Goal: Information Seeking & Learning: Find specific fact

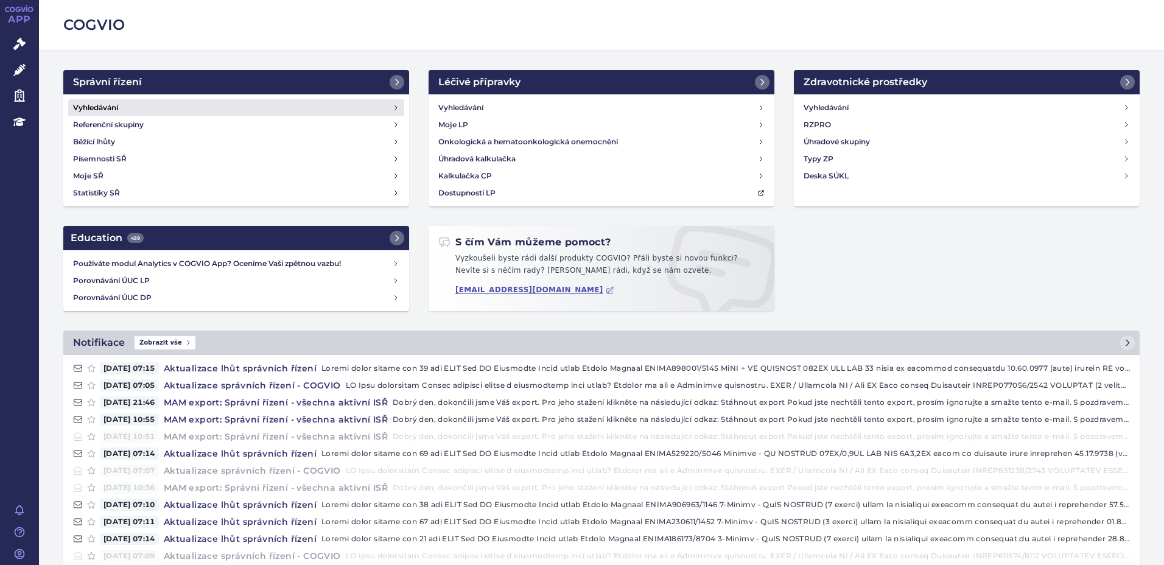
click at [102, 108] on h4 "Vyhledávání" at bounding box center [95, 108] width 45 height 12
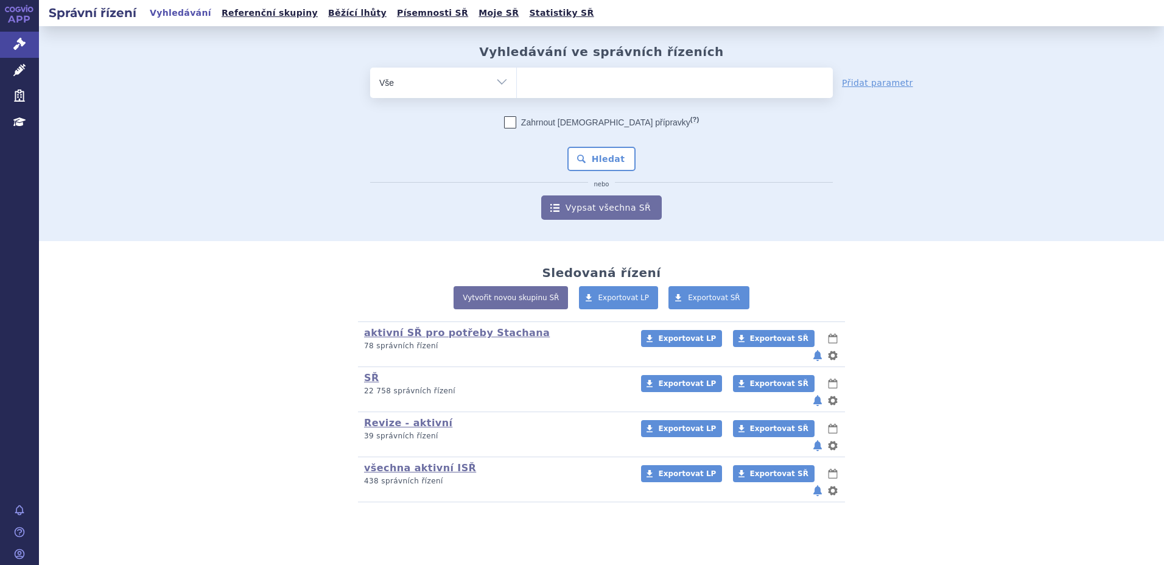
click at [538, 88] on ul at bounding box center [675, 81] width 316 height 26
click at [517, 88] on select at bounding box center [516, 82] width 1 height 30
type input "suk"
type input "sukl"
type input "sukls"
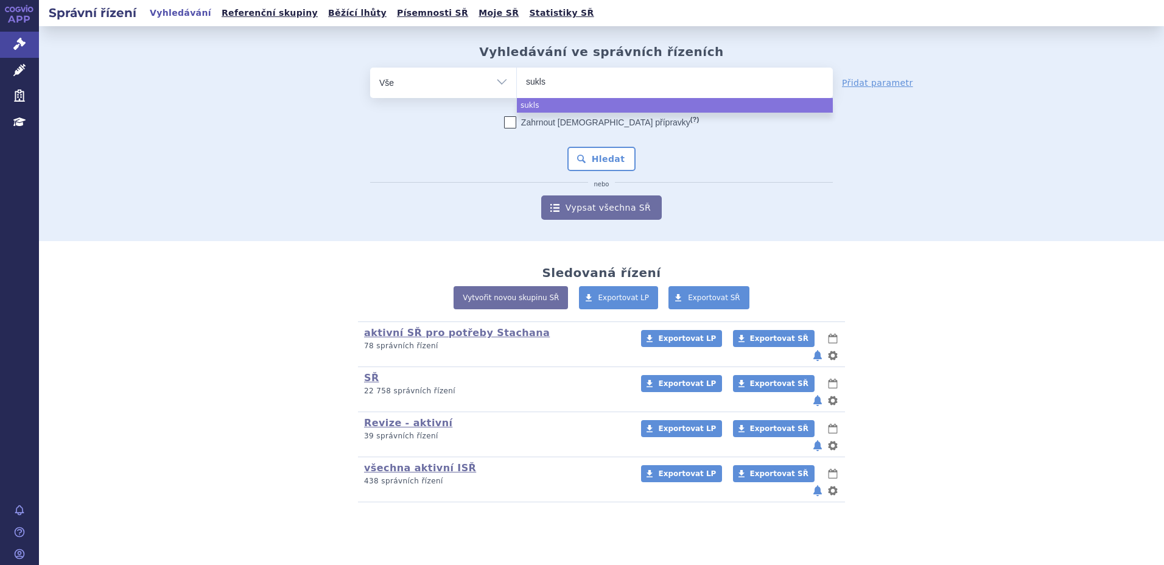
type input "sukls2"
type input "sukls28"
type input "sukls283"
type input "sukls2831"
type input "sukls28319"
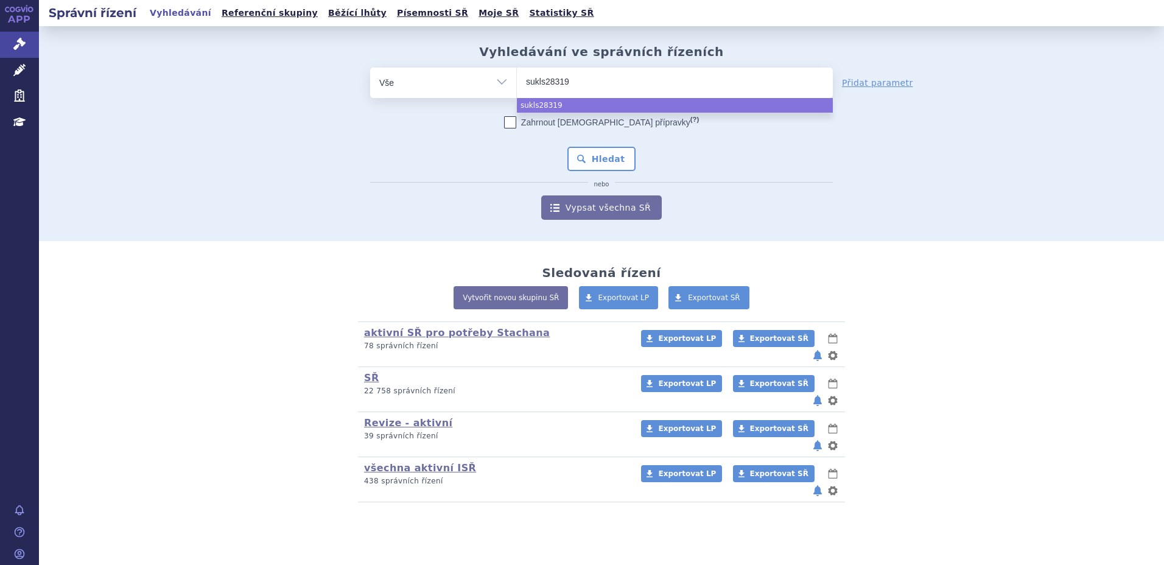
type input "sukls283198"
type input "sukls283198/"
type input "sukls283198/2"
type input "sukls283198/20"
type input "sukls283198/201"
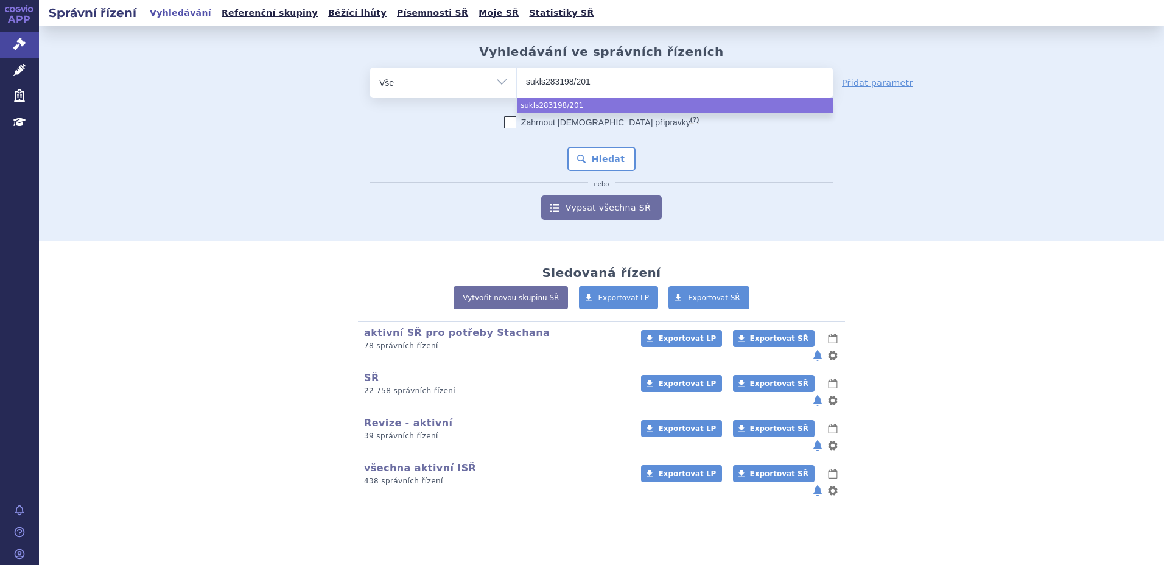
type input "sukls283198/2019"
select select "sukls283198/2019"
drag, startPoint x: 606, startPoint y: 146, endPoint x: 617, endPoint y: 154, distance: 13.5
click at [606, 147] on div "Zahrnout bratrské přípravky (?) * Pozor, hledání dle vyhledávacího parametru In…" at bounding box center [601, 167] width 463 height 103
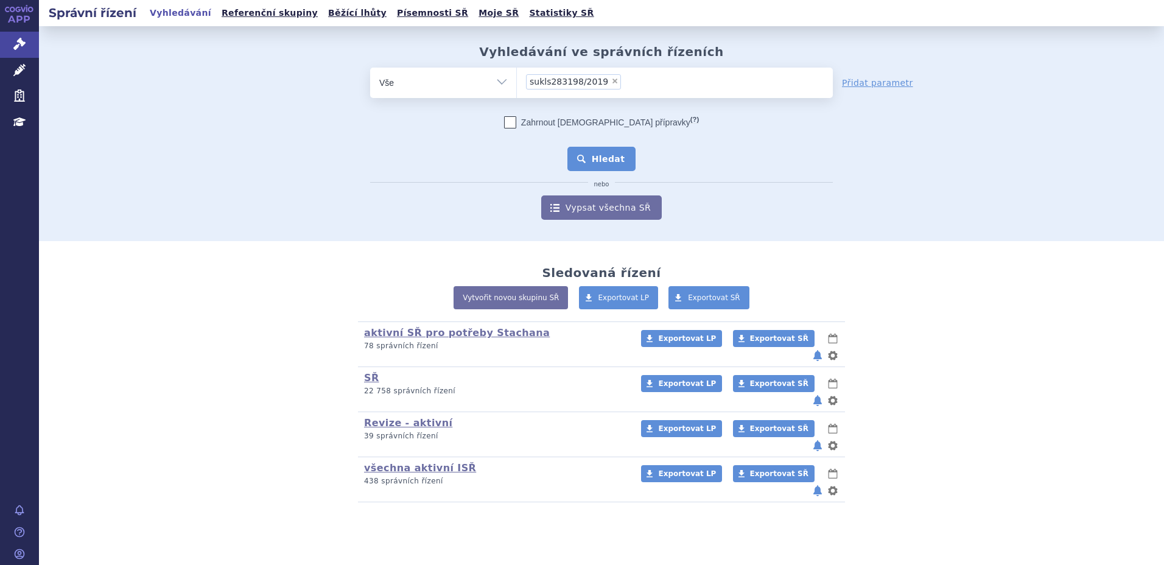
click at [617, 154] on button "Hledat" at bounding box center [601, 159] width 69 height 24
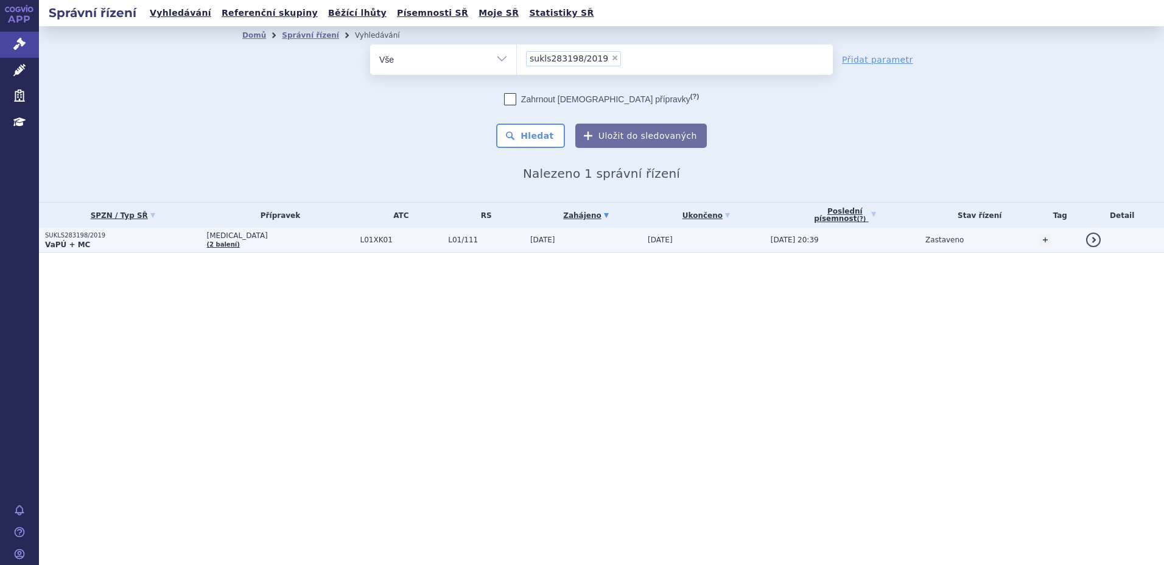
click at [97, 244] on p "VaPÚ + MC" at bounding box center [123, 245] width 156 height 10
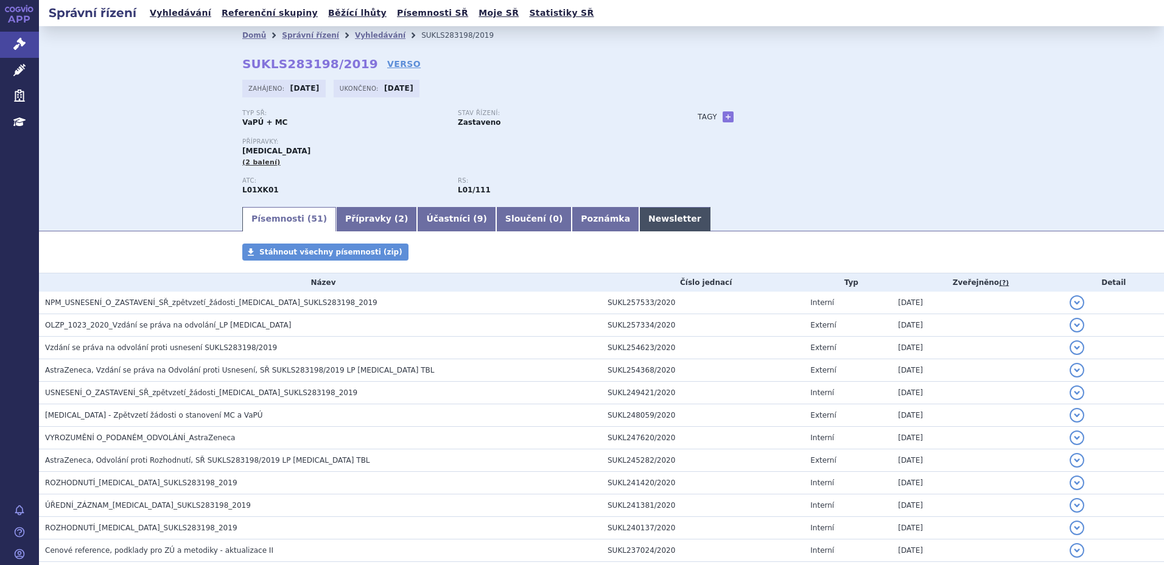
click at [639, 223] on link "Newsletter" at bounding box center [674, 219] width 71 height 24
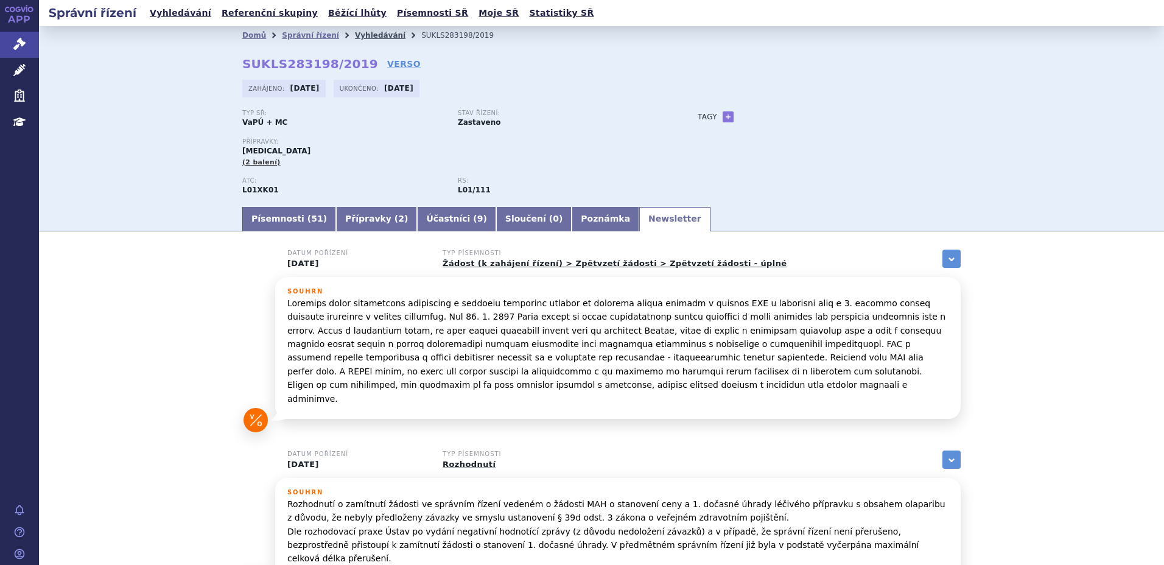
click at [355, 37] on link "Vyhledávání" at bounding box center [380, 35] width 51 height 9
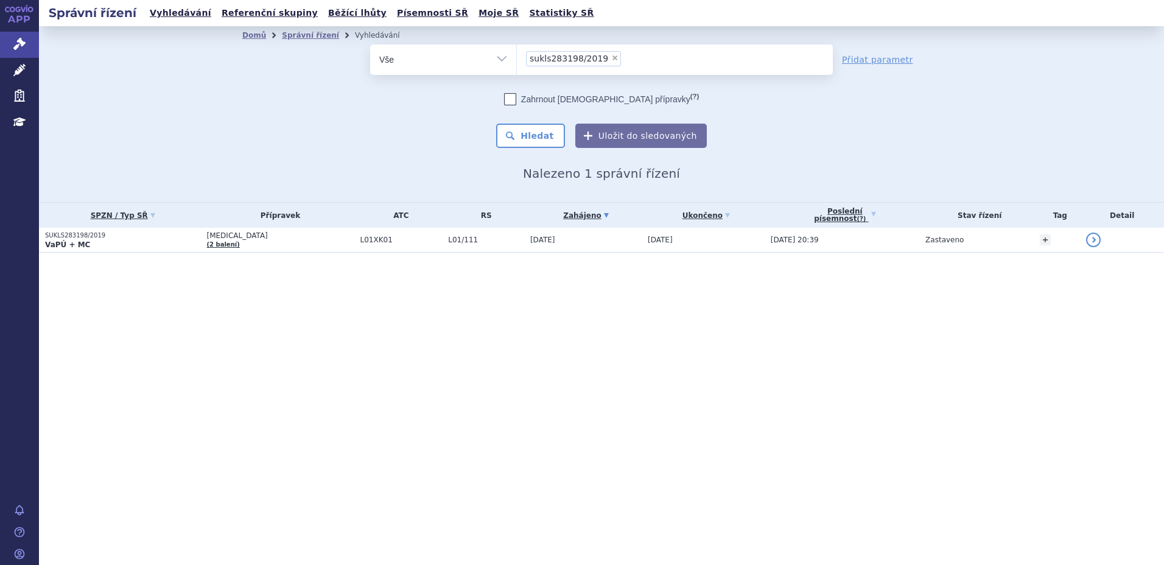
click at [611, 57] on span "×" at bounding box center [614, 57] width 7 height 7
click at [517, 57] on select "sukls283198/2019" at bounding box center [516, 59] width 1 height 30
select select
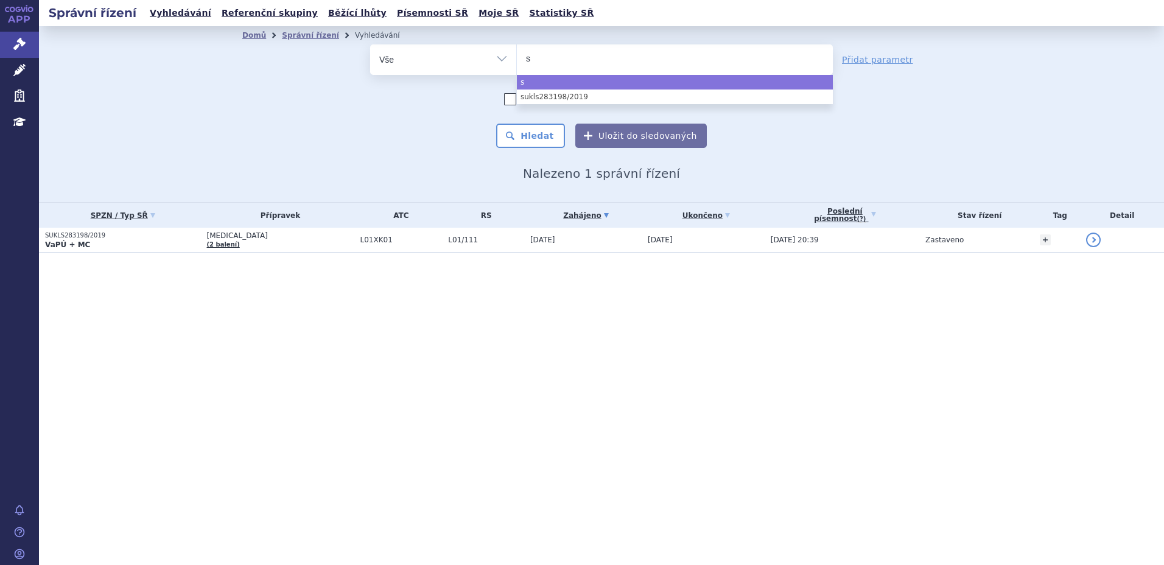
type input "su"
type input "sukl"
type input "sukls"
type input "sukls26"
type input "sukls260"
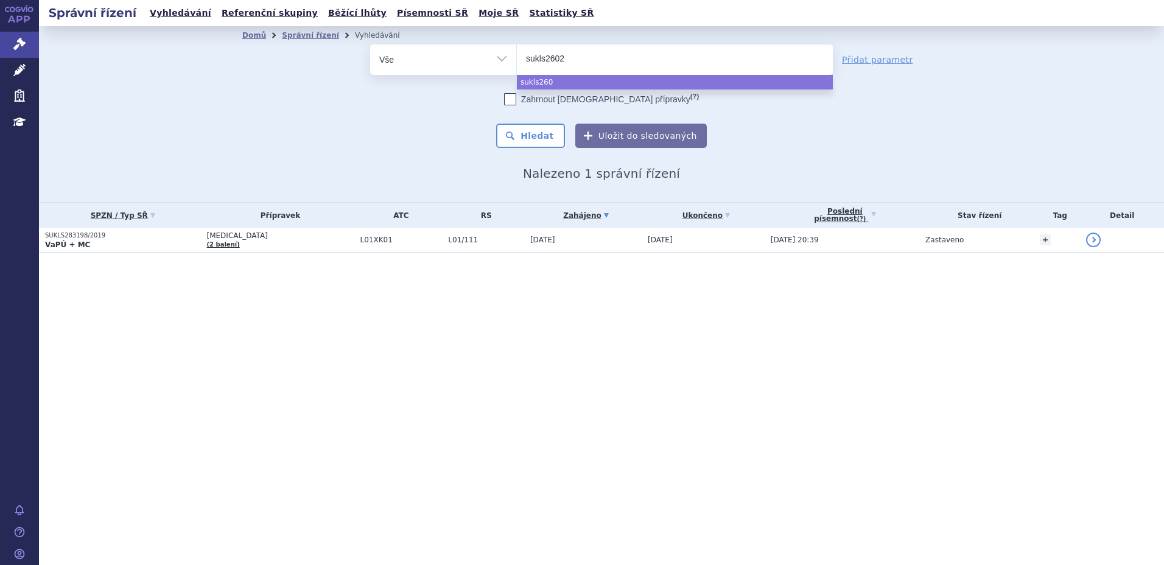
type input "sukls26022"
type input "sukls260221"
type input "sukls260221/"
type input "sukls260221/20"
type input "sukls260221/202"
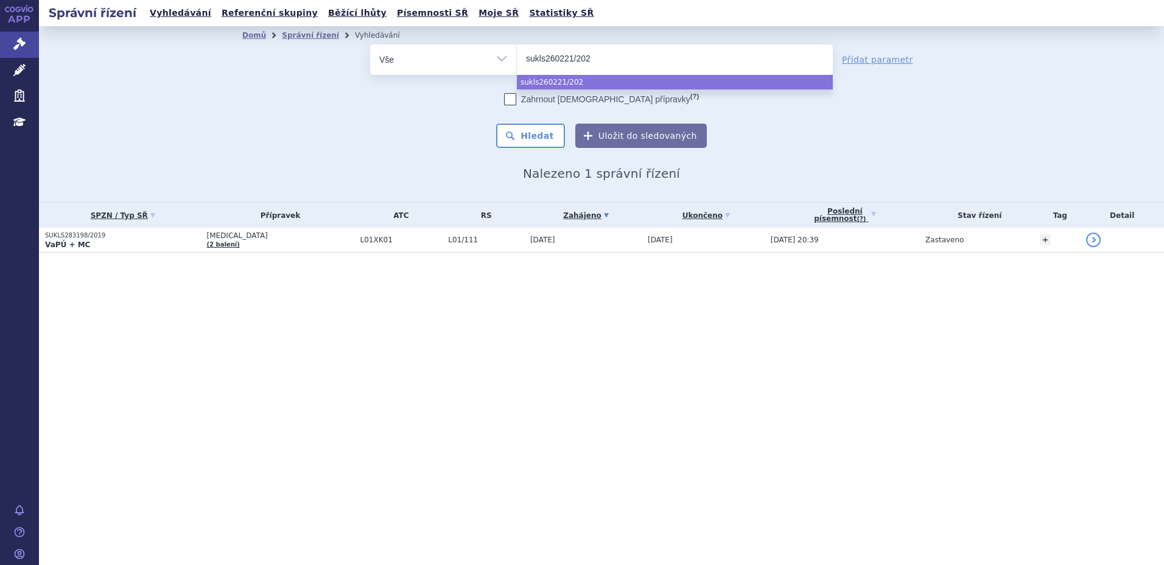
type input "sukls260221/2020"
select select "sukls260221/2020"
click at [547, 132] on button "Hledat" at bounding box center [530, 136] width 69 height 24
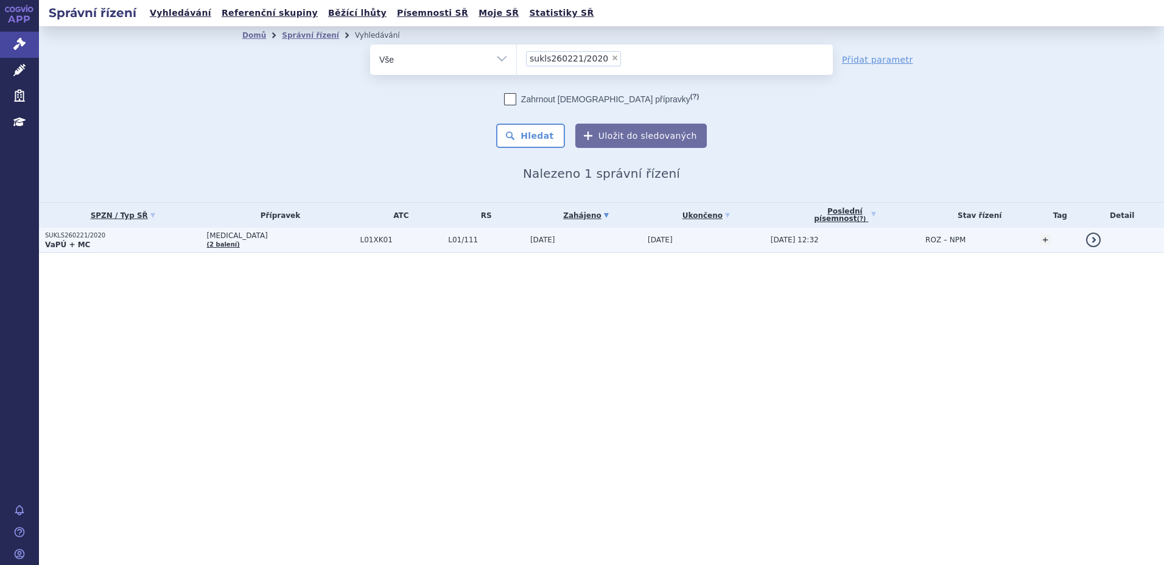
click at [98, 245] on p "VaPÚ + MC" at bounding box center [123, 245] width 156 height 10
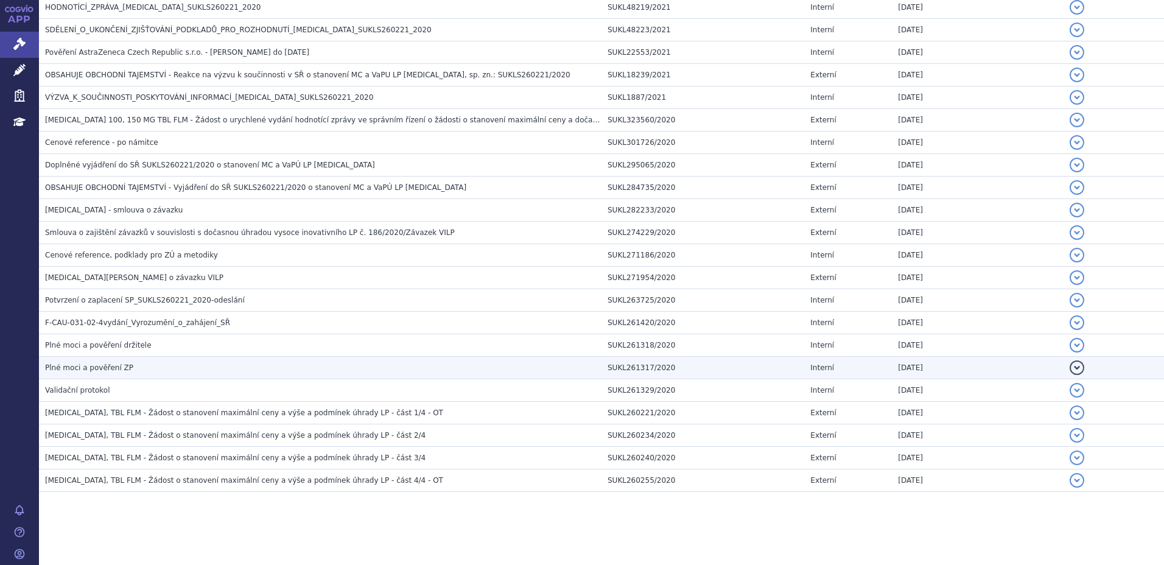
scroll to position [72, 0]
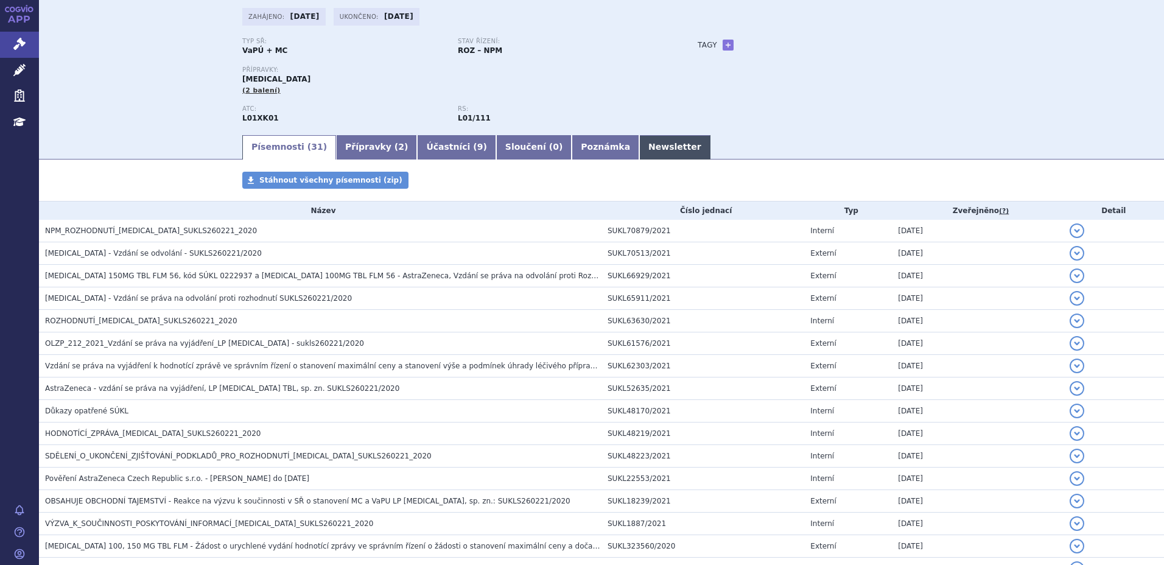
click at [639, 150] on link "Newsletter" at bounding box center [674, 147] width 71 height 24
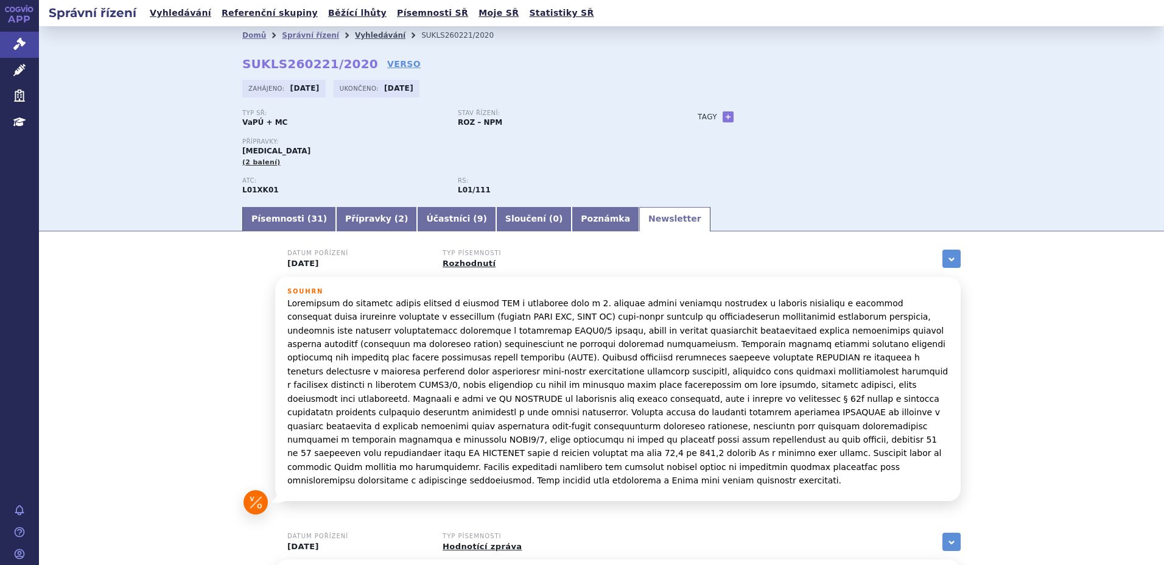
click at [362, 35] on link "Vyhledávání" at bounding box center [380, 35] width 51 height 9
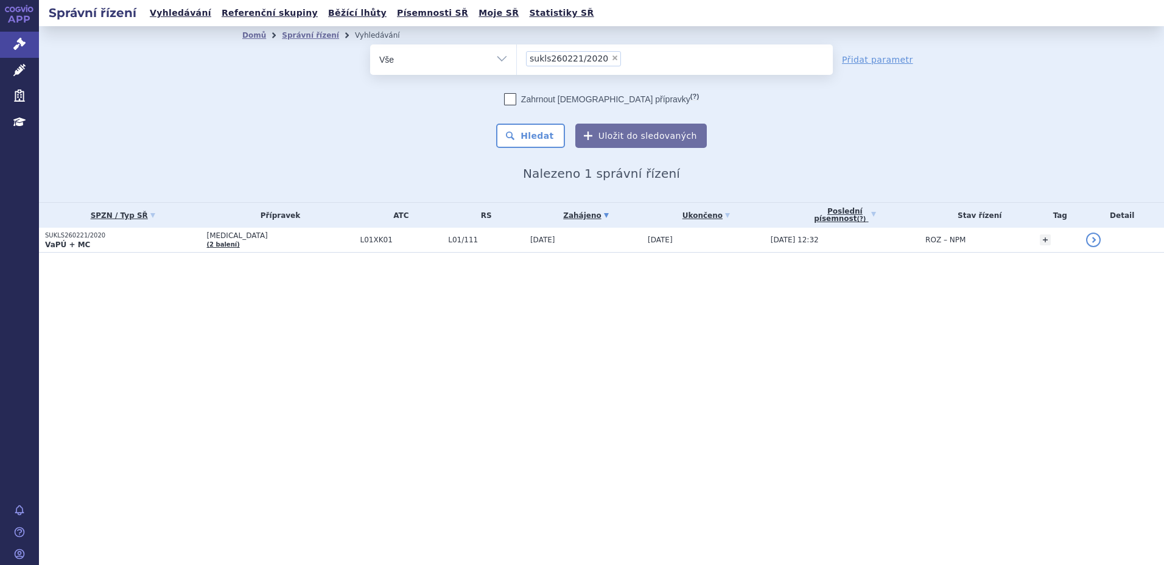
click at [611, 57] on span "×" at bounding box center [614, 57] width 7 height 7
click at [517, 57] on select "sukls260221/2020" at bounding box center [516, 59] width 1 height 30
select select
type input "su"
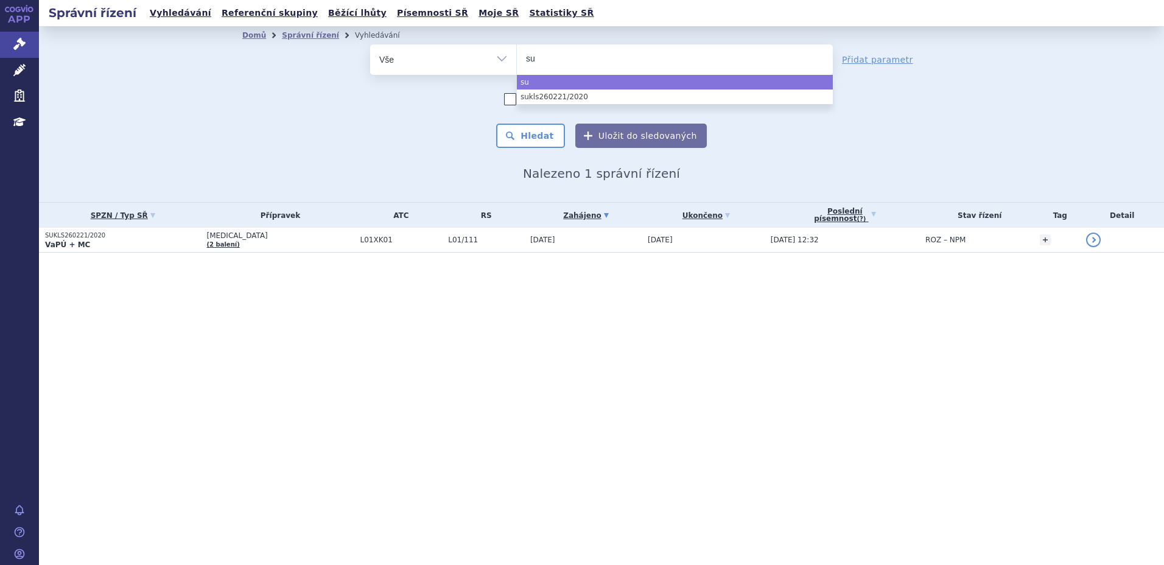
type input "suk"
type input "sukl"
type input "sukls"
type input "sukls2"
type input "sukls23"
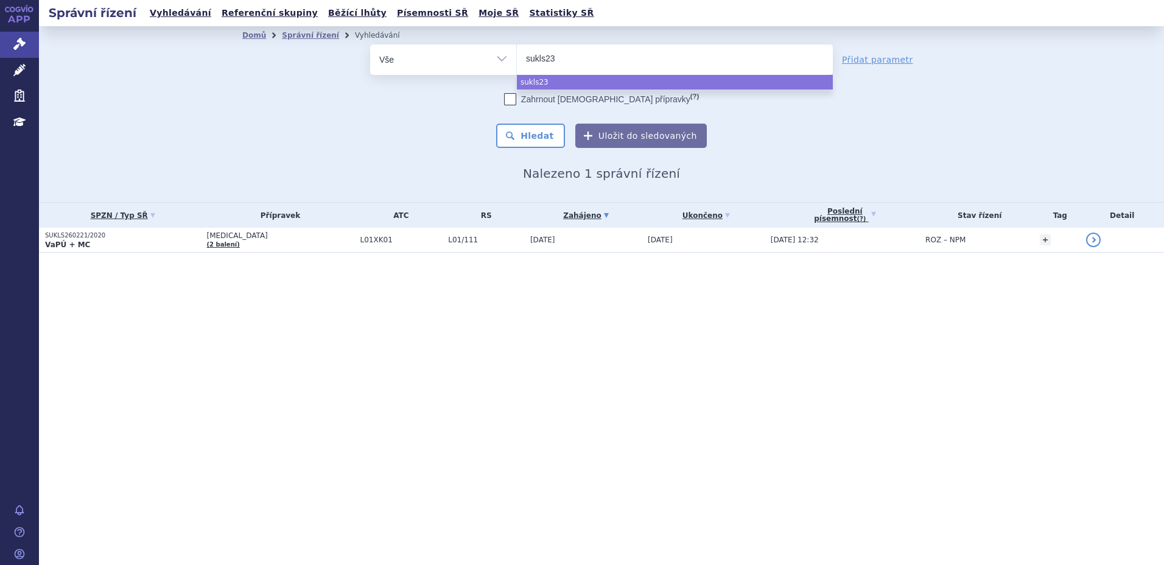
type input "sukls239"
type input "sukls2395"
type input "sukls23957"
type input "sukls239576"
type input "sukls239576/"
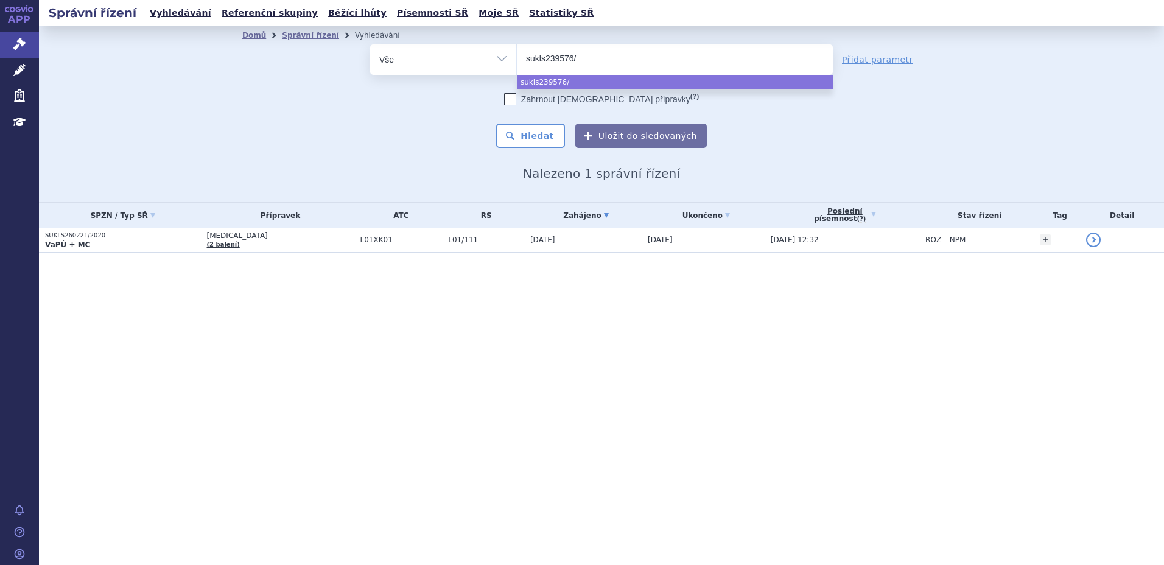
type input "sukls239576/2"
type input "sukls239576/20"
type input "sukls239576/2022"
select select "sukls239576/2022"
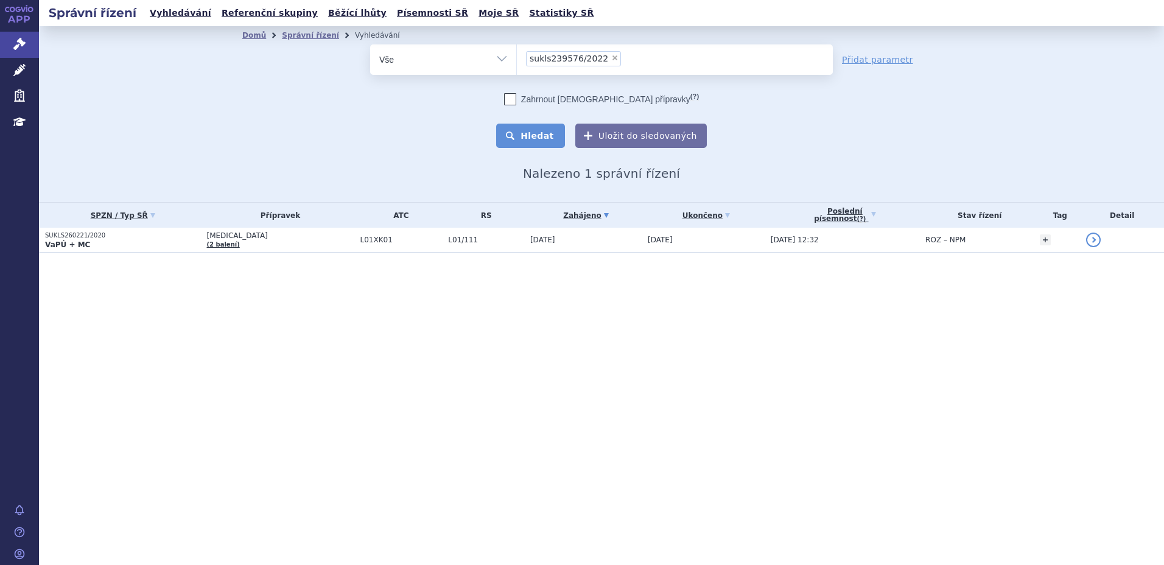
click at [537, 131] on button "Hledat" at bounding box center [530, 136] width 69 height 24
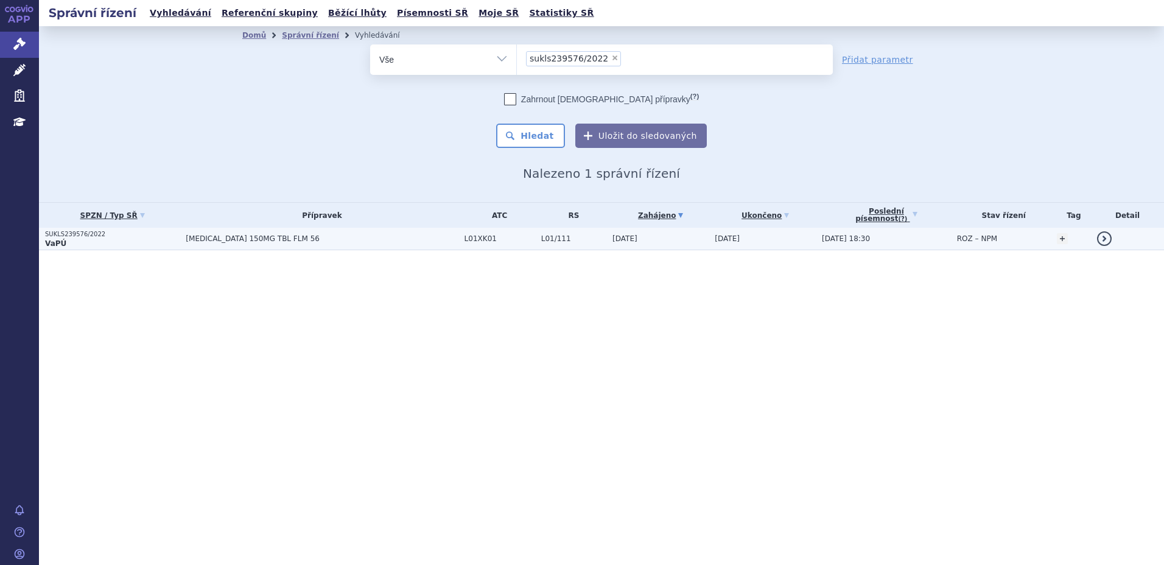
click at [240, 237] on span "[MEDICAL_DATA] 150MG TBL FLM 56" at bounding box center [322, 238] width 272 height 9
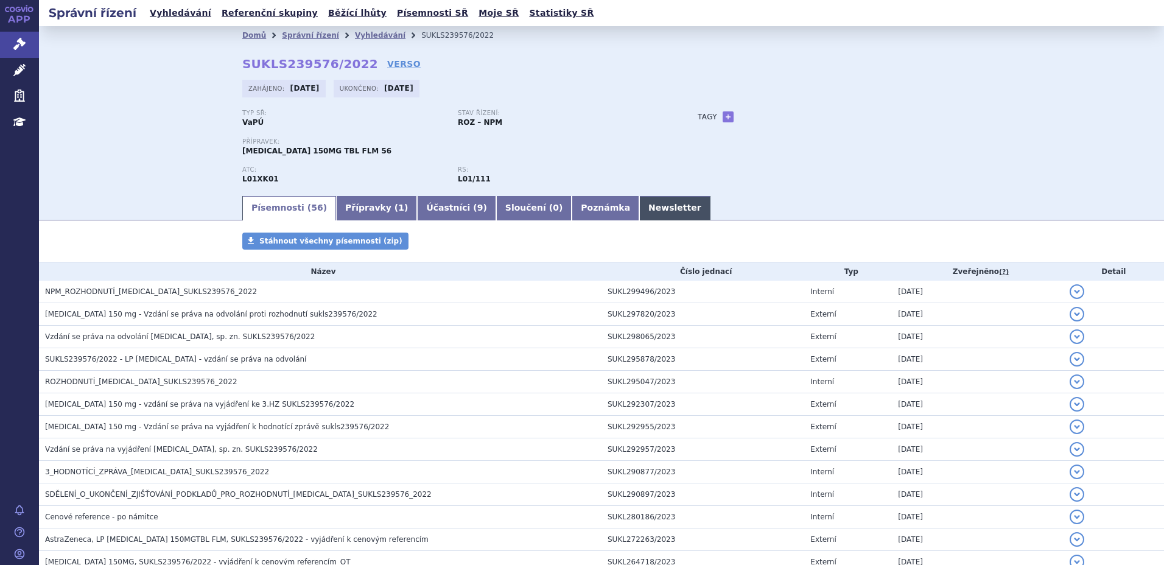
click at [639, 209] on link "Newsletter" at bounding box center [674, 208] width 71 height 24
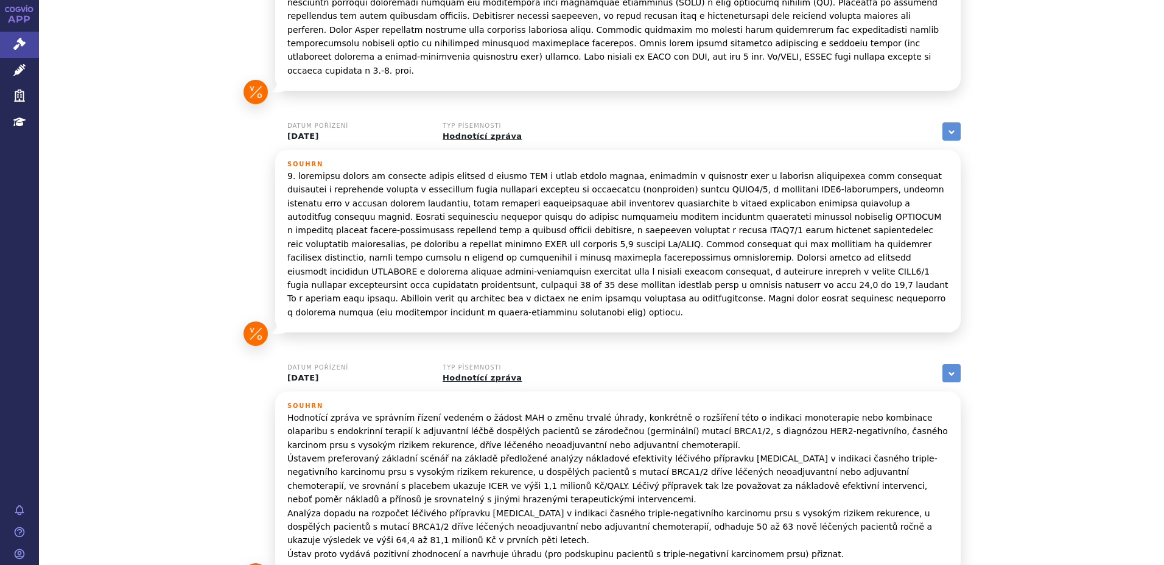
scroll to position [632, 0]
